Goal: Information Seeking & Learning: Find specific fact

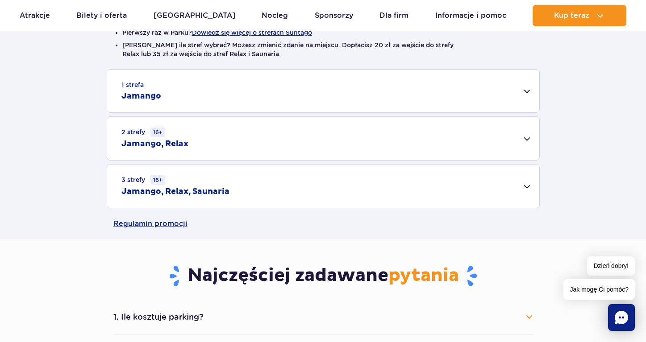
scroll to position [264, 0]
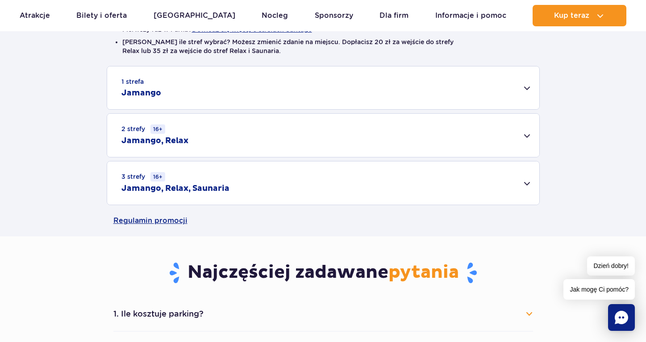
click at [525, 179] on div "3 strefy 16+ Jamango, Relax, Saunaria" at bounding box center [323, 183] width 432 height 43
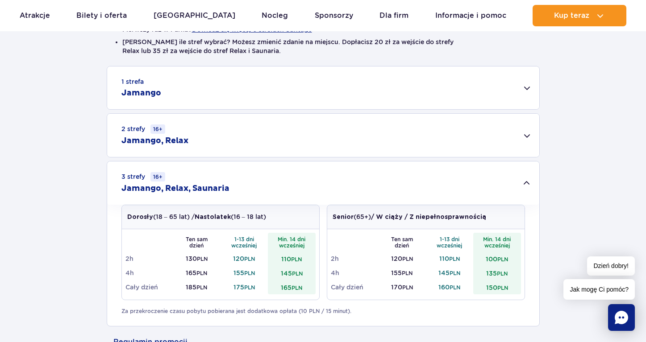
click at [521, 131] on div "2 strefy 16+ Jamango, Relax" at bounding box center [323, 135] width 432 height 43
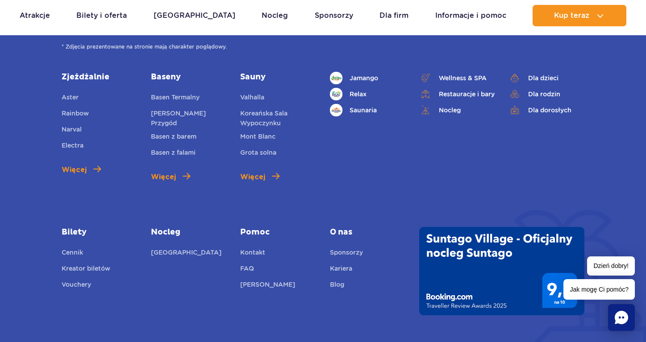
scroll to position [1505, 0]
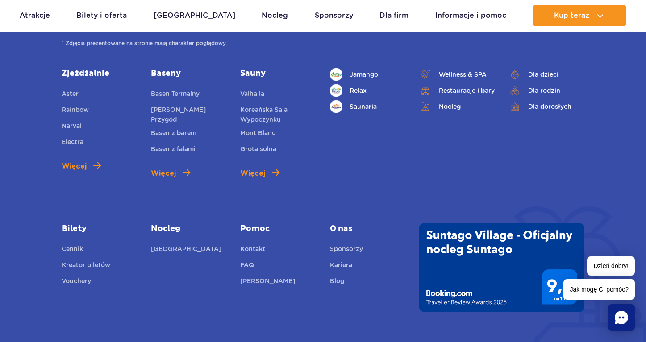
click at [619, 321] on icon "Chat" at bounding box center [621, 317] width 13 height 13
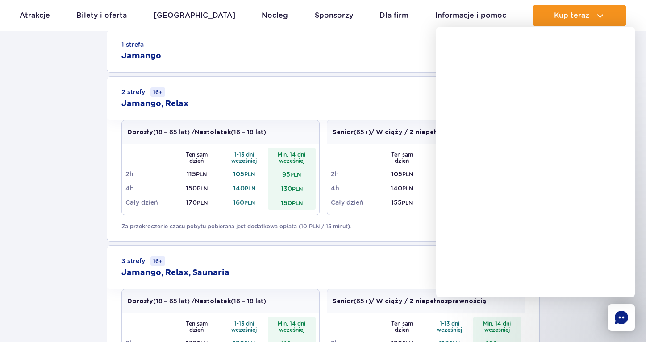
scroll to position [302, 0]
click at [106, 238] on div "1 strefa Jamango Dorosły (18 – 65 lat) / Nastolatek (16 – 18 lat) Ten sam dzień…" at bounding box center [323, 219] width 646 height 382
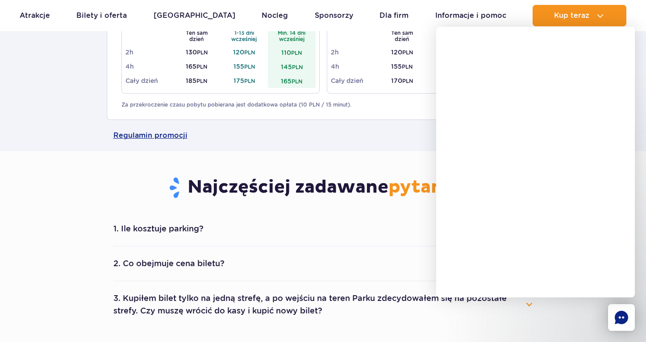
scroll to position [593, 0]
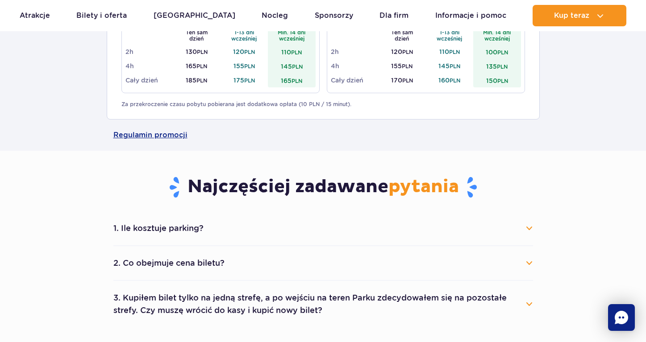
click at [533, 229] on div "1. Ile kosztuje parking? Parking kosztuje 25 zł za każdy rozpoczęty dzień kalen…" at bounding box center [323, 270] width 433 height 116
click at [531, 229] on button "1. Ile kosztuje parking?" at bounding box center [323, 229] width 420 height 20
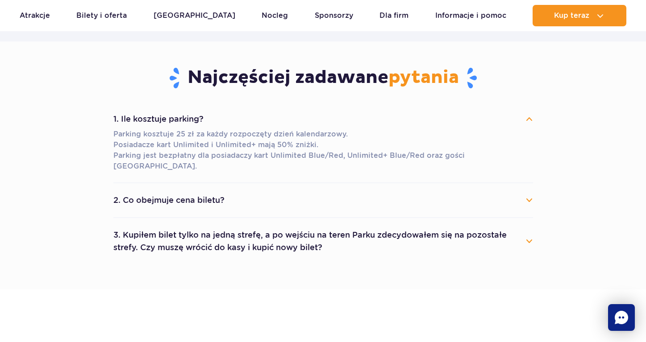
scroll to position [702, 0]
click at [529, 191] on button "2. Co obejmuje cena biletu?" at bounding box center [323, 201] width 420 height 20
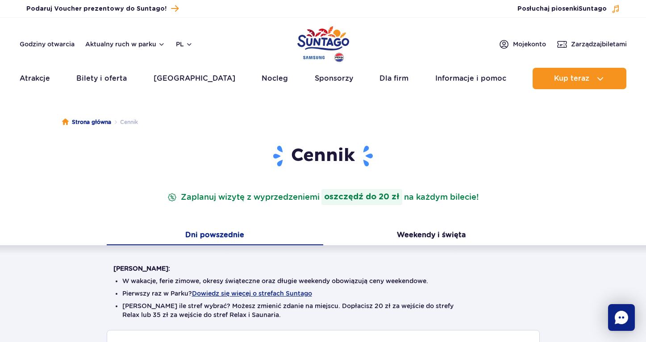
scroll to position [0, 0]
click at [39, 48] on link "Godziny otwarcia" at bounding box center [47, 44] width 55 height 9
